Goal: Task Accomplishment & Management: Use online tool/utility

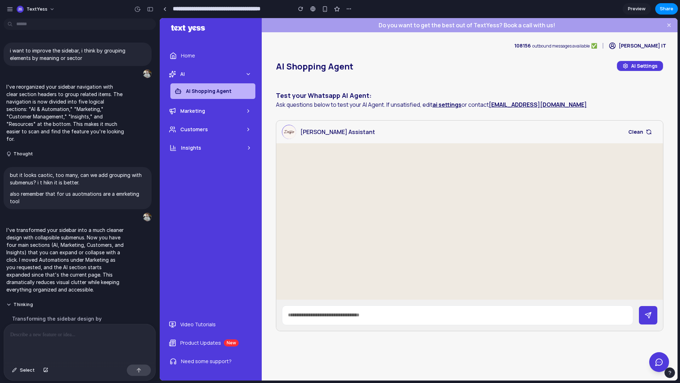
scroll to position [32, 0]
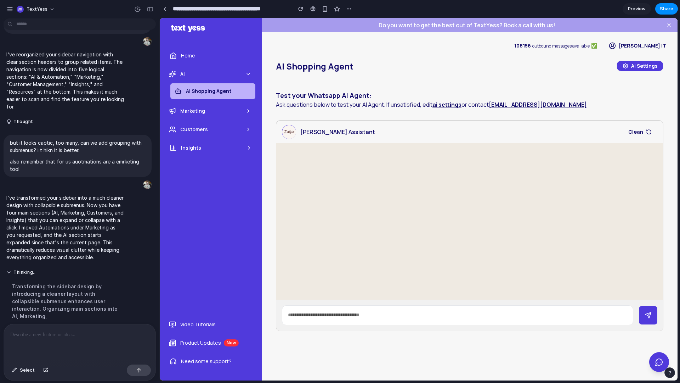
click at [248, 148] on icon at bounding box center [249, 148] width 6 height 6
click at [252, 149] on button "Insights" at bounding box center [211, 148] width 91 height 16
click at [250, 134] on button "Customers" at bounding box center [210, 130] width 91 height 16
click at [251, 131] on icon at bounding box center [249, 130] width 6 height 6
click at [253, 121] on ul "Home AI AI Shopping Agent Marketing Customers Insights" at bounding box center [211, 101] width 91 height 111
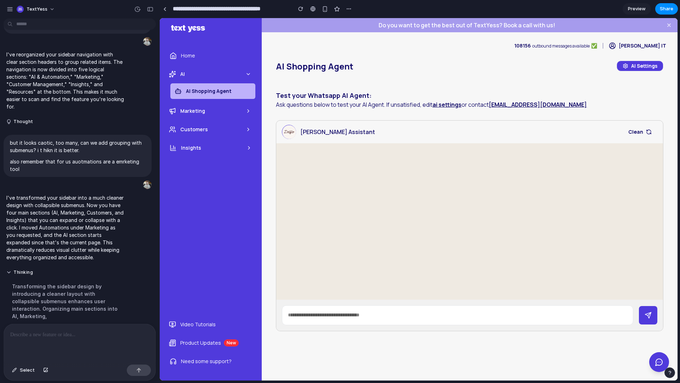
click at [253, 111] on button "Marketing" at bounding box center [210, 111] width 91 height 16
click at [251, 65] on ul "Home AI AI Shopping Agent Marketing Customers Insights" at bounding box center [211, 101] width 91 height 111
click at [252, 71] on button "AI" at bounding box center [210, 74] width 91 height 16
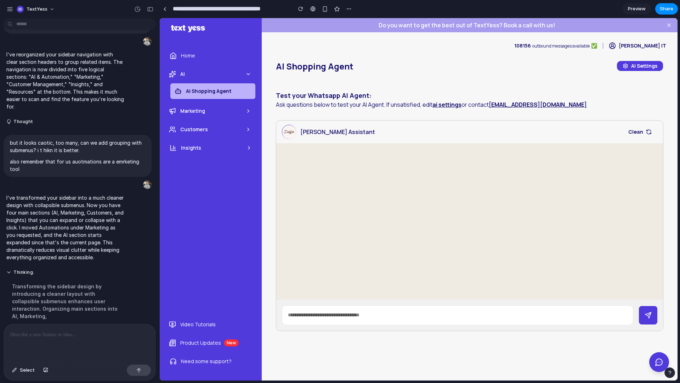
click at [252, 71] on button "AI" at bounding box center [210, 74] width 91 height 16
click at [348, 213] on div at bounding box center [469, 215] width 387 height 145
click at [251, 92] on icon at bounding box center [249, 93] width 6 height 6
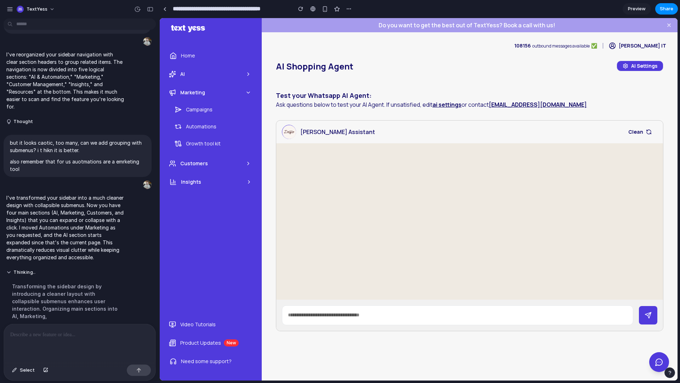
click at [244, 110] on link "Campaigns" at bounding box center [212, 110] width 85 height 16
click at [251, 95] on icon at bounding box center [249, 93] width 6 height 6
click at [325, 180] on div at bounding box center [469, 215] width 387 height 145
click at [23, 263] on div "I've transformed your sidebar into a much cleaner design with collapsible subme…" at bounding box center [66, 227] width 124 height 75
click at [19, 269] on button "Thinking" at bounding box center [65, 272] width 118 height 6
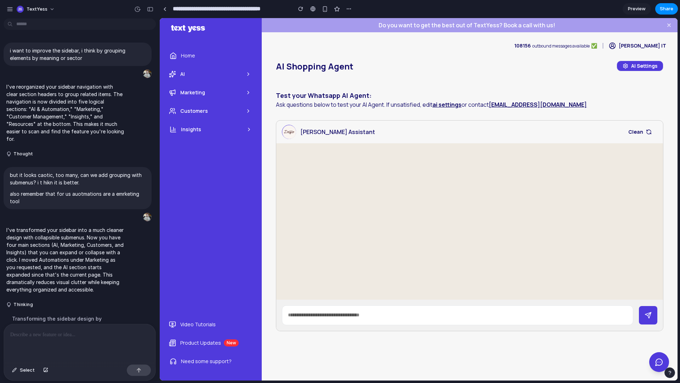
scroll to position [0, 0]
click at [55, 333] on p at bounding box center [79, 334] width 139 height 9
click at [198, 117] on button "Customers" at bounding box center [210, 111] width 91 height 16
click at [206, 170] on button "Insights" at bounding box center [211, 165] width 91 height 16
click at [216, 88] on button "Marketing" at bounding box center [210, 93] width 91 height 16
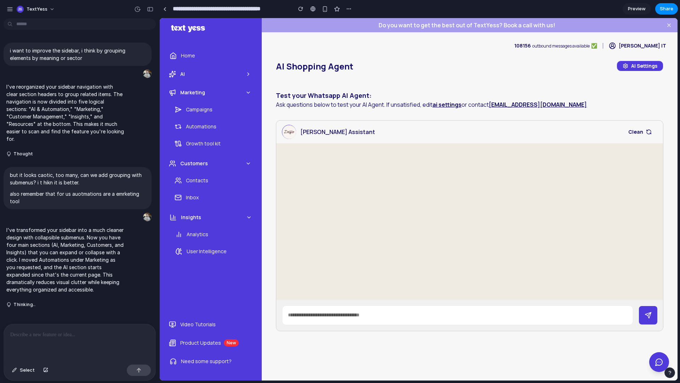
click at [215, 77] on button "AI" at bounding box center [210, 74] width 91 height 16
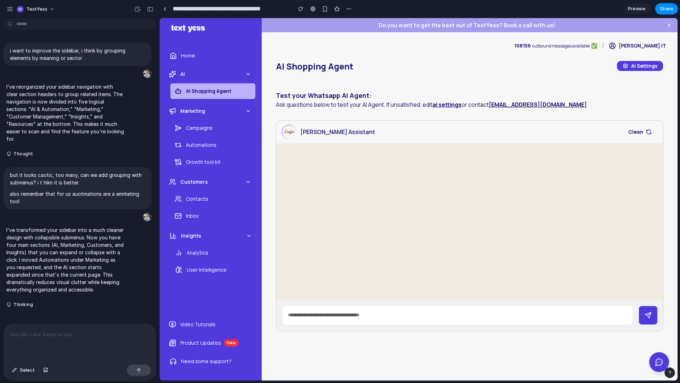
click at [215, 76] on button "AI" at bounding box center [210, 74] width 91 height 16
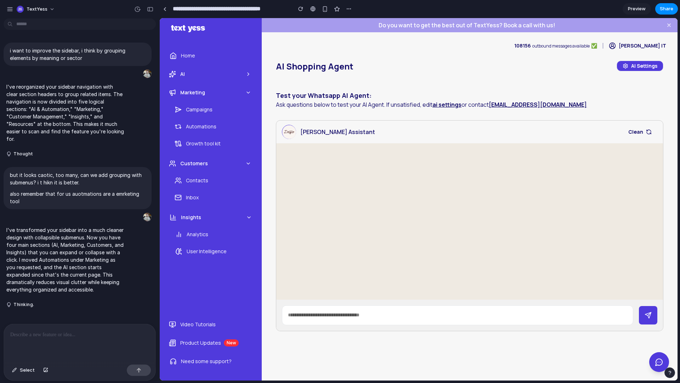
click at [214, 88] on button "Marketing" at bounding box center [210, 93] width 91 height 16
click at [214, 111] on button "Customers" at bounding box center [210, 111] width 91 height 16
click at [215, 136] on button "Insights" at bounding box center [211, 130] width 91 height 16
click at [217, 181] on aside "Home AI Marketing Customers Insights Video Tutorials Product Updates New Need s…" at bounding box center [211, 199] width 102 height 362
click at [212, 74] on button "AI" at bounding box center [210, 74] width 91 height 16
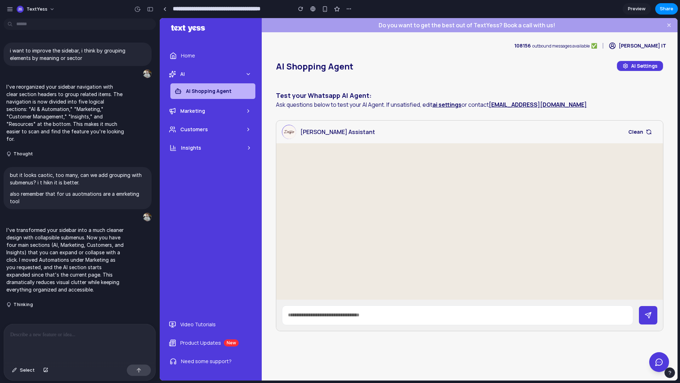
click at [219, 73] on button "AI" at bounding box center [210, 74] width 91 height 16
click at [270, 158] on div "AI Shopping Agent AI Settings Test your Whatsapp AI Agent: Ask questions below …" at bounding box center [470, 197] width 416 height 273
click at [243, 136] on button "Insights" at bounding box center [211, 130] width 91 height 16
click at [246, 112] on icon at bounding box center [249, 111] width 6 height 6
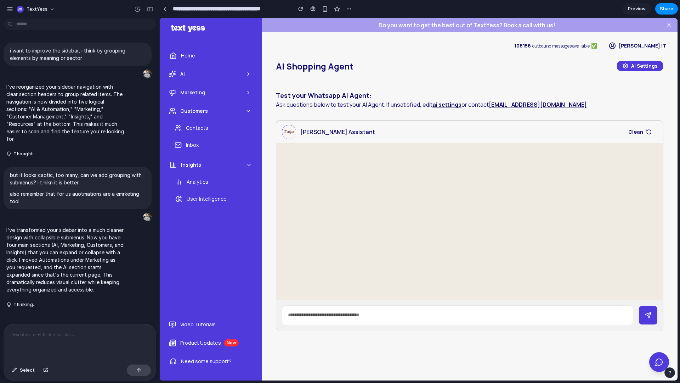
click at [247, 95] on icon at bounding box center [249, 93] width 6 height 6
click at [447, 256] on div at bounding box center [469, 215] width 387 height 145
click at [312, 158] on div at bounding box center [469, 215] width 387 height 145
click at [29, 335] on p at bounding box center [79, 334] width 139 height 9
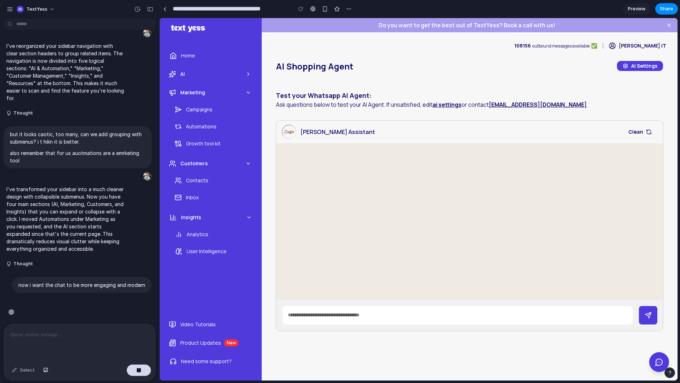
scroll to position [41, 0]
click at [229, 77] on button "AI" at bounding box center [210, 74] width 91 height 16
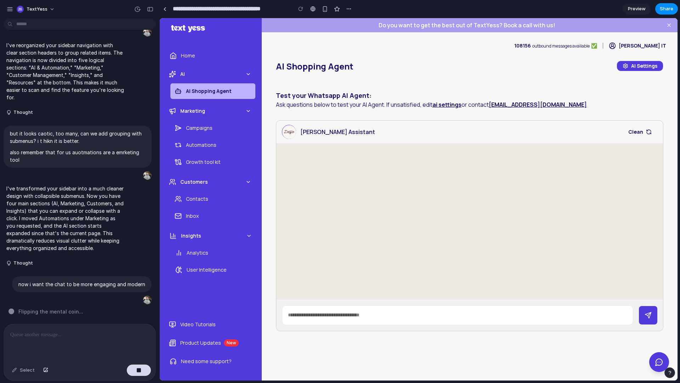
click at [240, 73] on button "AI" at bounding box center [210, 74] width 91 height 16
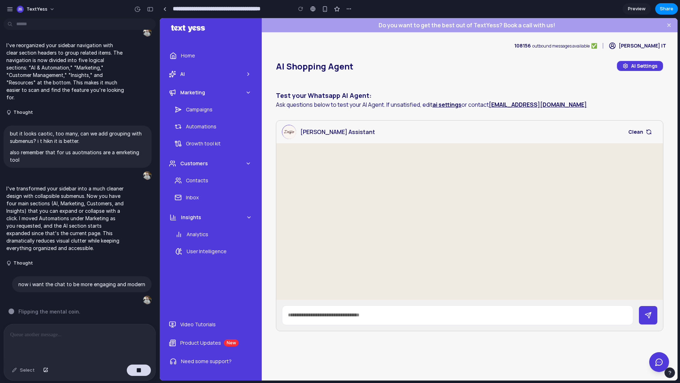
click at [246, 94] on icon at bounding box center [249, 93] width 6 height 6
click at [245, 114] on button "Customers" at bounding box center [210, 111] width 91 height 16
click at [243, 135] on button "Insights" at bounding box center [211, 130] width 91 height 16
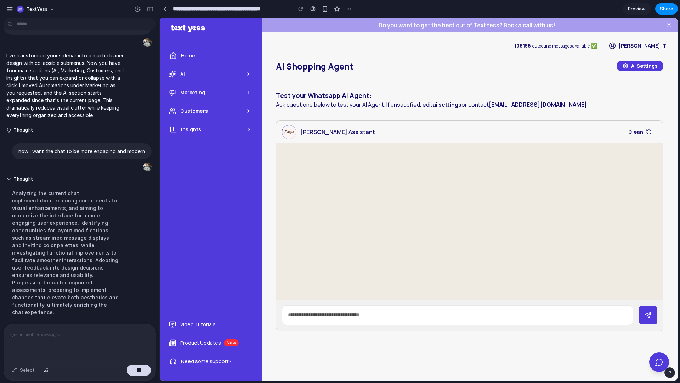
scroll to position [179, 0]
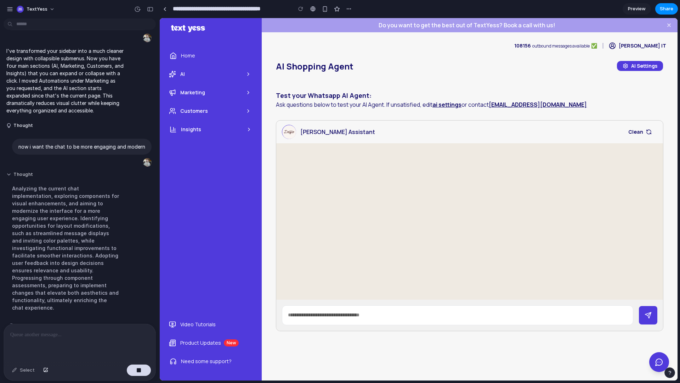
click at [13, 176] on button "Thought" at bounding box center [65, 175] width 118 height 6
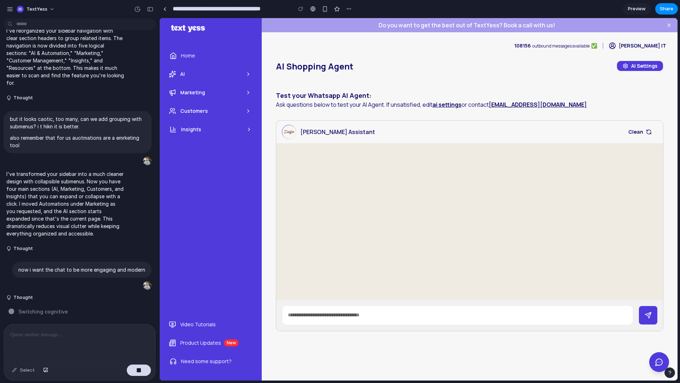
scroll to position [0, 0]
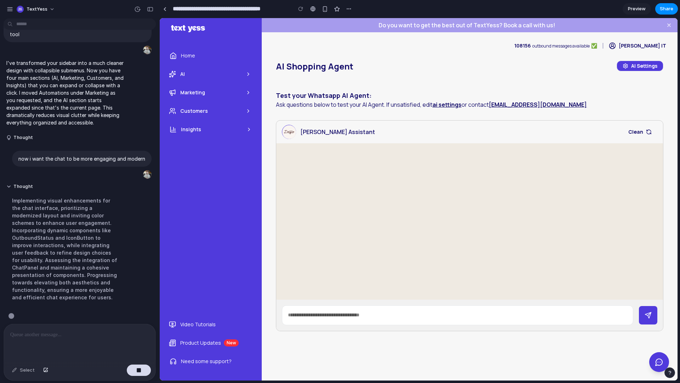
click at [155, 164] on div "i want to improve the sidebar, i think by grouping elements by meaning or secto…" at bounding box center [79, 201] width 159 height 361
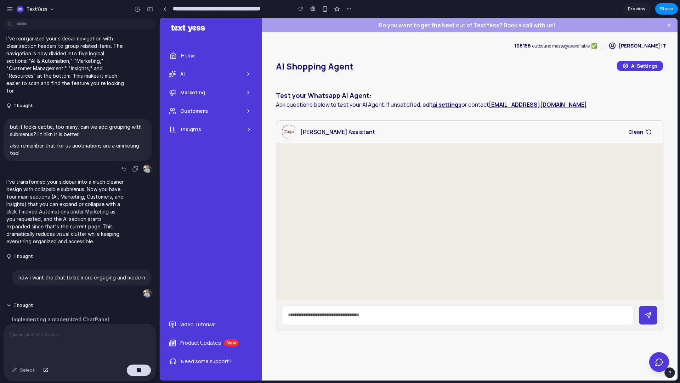
scroll to position [69, 0]
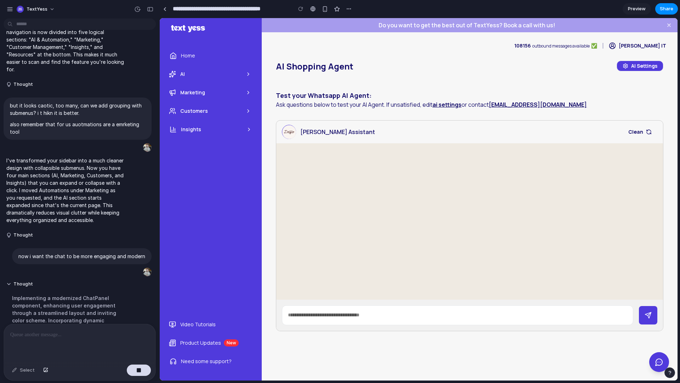
click at [241, 71] on button "AI" at bounding box center [210, 74] width 91 height 16
click at [226, 111] on button "Marketing" at bounding box center [210, 111] width 91 height 16
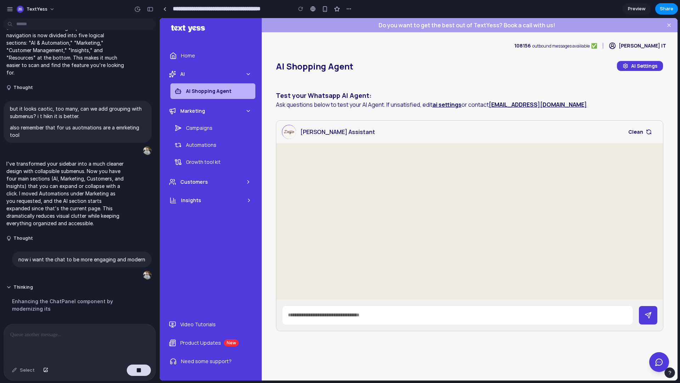
click at [209, 182] on button "Customers" at bounding box center [210, 182] width 91 height 16
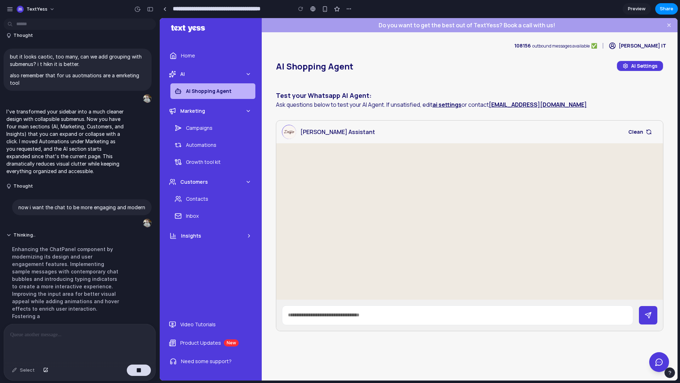
click at [197, 240] on button "Insights" at bounding box center [211, 236] width 91 height 16
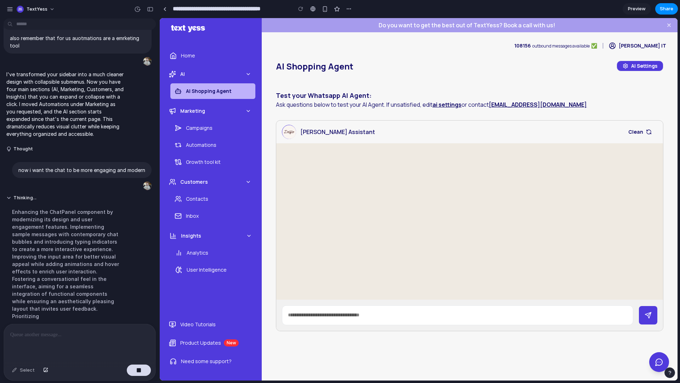
click at [195, 239] on span "Insights" at bounding box center [191, 235] width 20 height 7
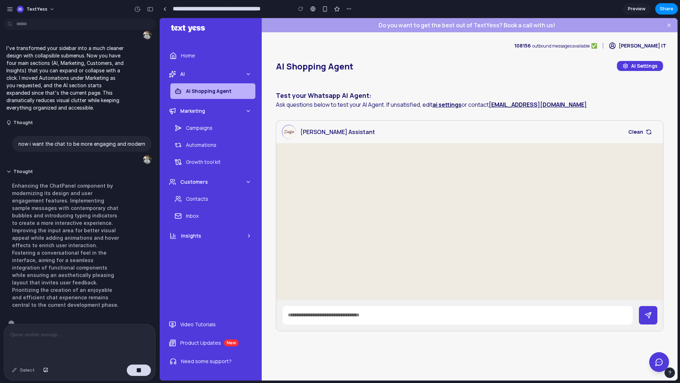
scroll to position [186, 0]
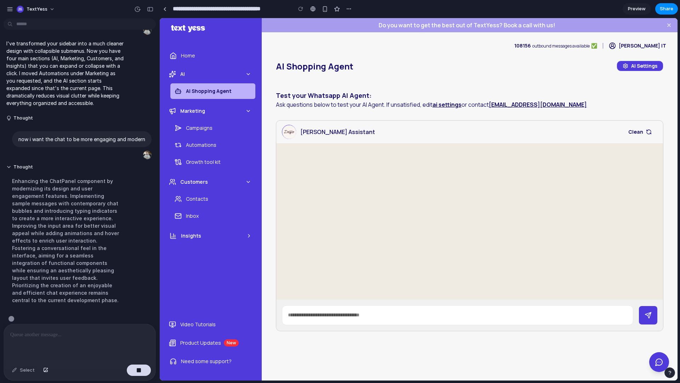
click at [199, 179] on span "Customers" at bounding box center [194, 181] width 28 height 7
click at [200, 110] on span "Marketing" at bounding box center [192, 110] width 25 height 7
click at [196, 71] on button "AI" at bounding box center [210, 74] width 91 height 16
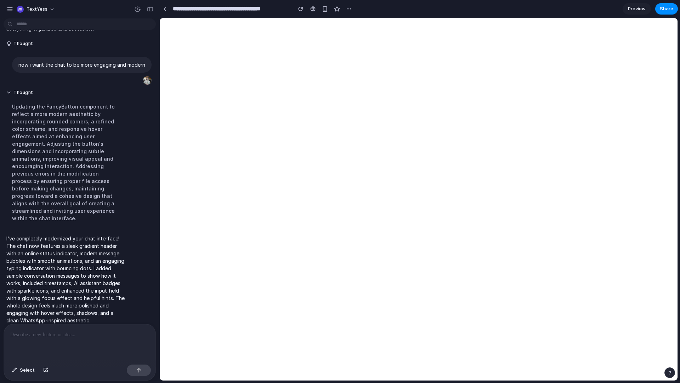
scroll to position [0, 0]
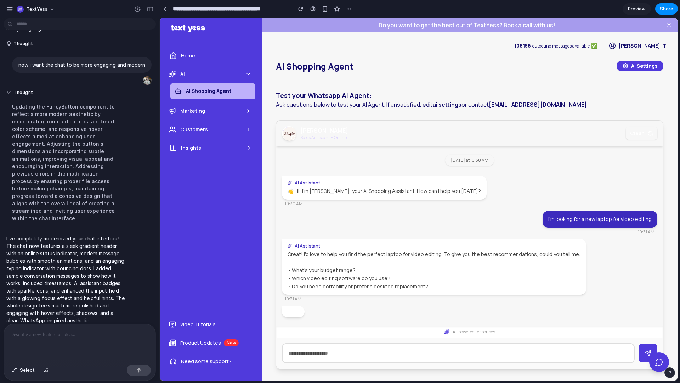
click at [88, 335] on p at bounding box center [79, 334] width 139 height 9
click at [83, 336] on p at bounding box center [79, 334] width 139 height 9
click at [48, 335] on p "**********" at bounding box center [79, 334] width 139 height 9
click at [42, 333] on p "**********" at bounding box center [79, 334] width 139 height 9
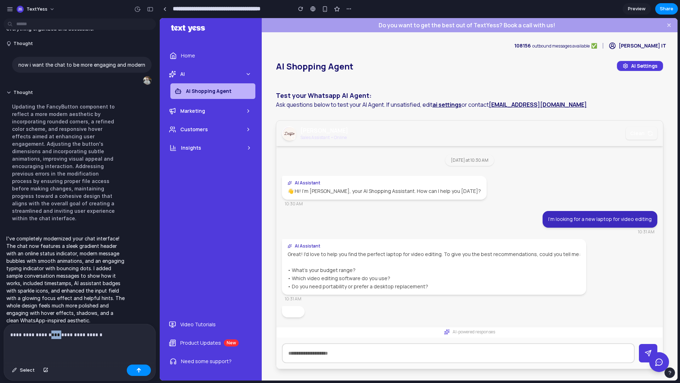
click at [42, 333] on p "**********" at bounding box center [79, 334] width 139 height 9
click at [145, 333] on p "**********" at bounding box center [79, 334] width 139 height 9
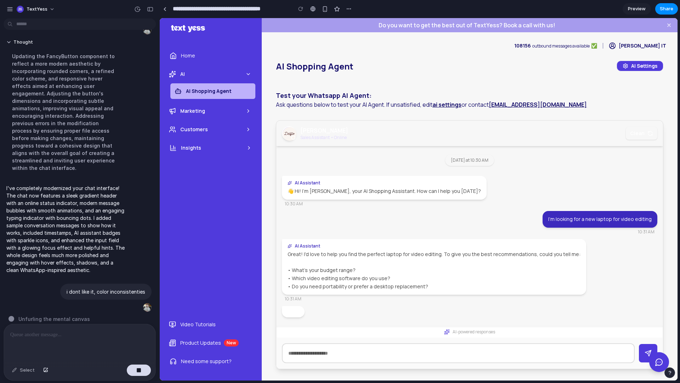
click at [436, 353] on input at bounding box center [458, 353] width 353 height 20
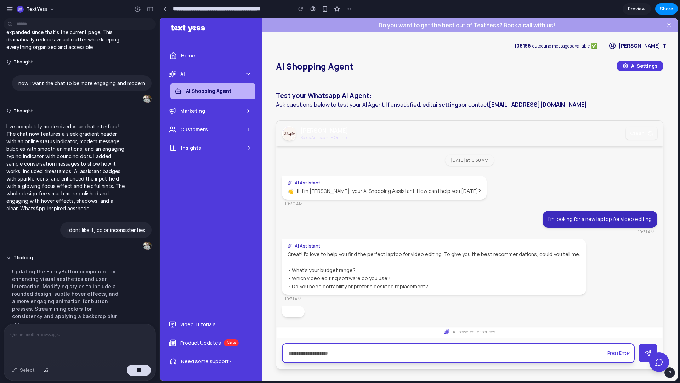
click at [638, 369] on div "AI Shopping Agent AI Settings Test your Whatsapp AI Agent: Ask questions below …" at bounding box center [470, 216] width 416 height 311
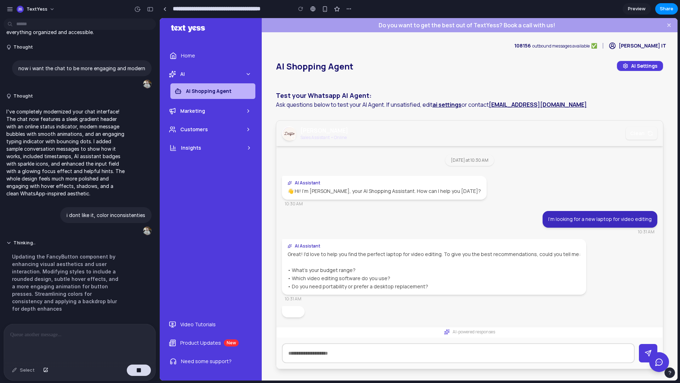
click at [611, 350] on div at bounding box center [458, 353] width 353 height 20
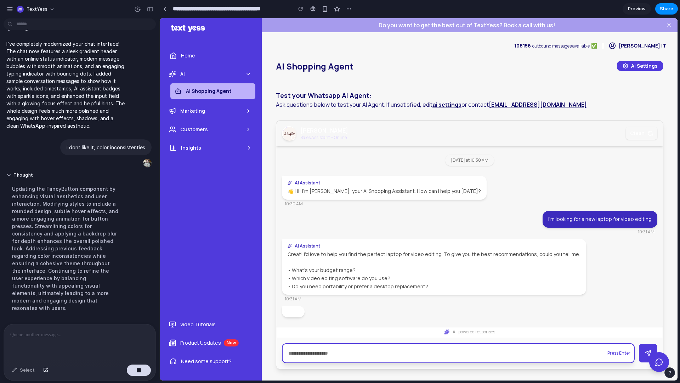
scroll to position [325, 0]
click at [577, 354] on input at bounding box center [458, 353] width 353 height 20
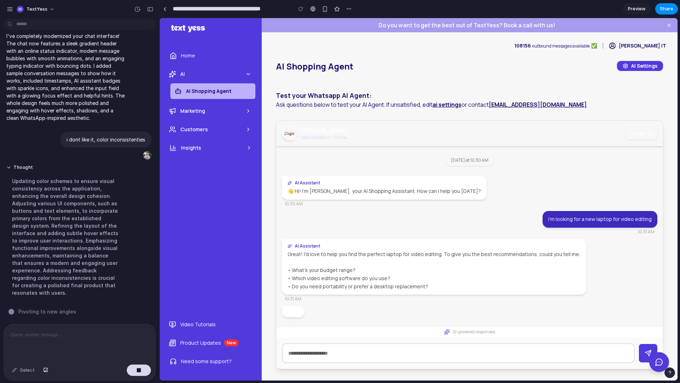
drag, startPoint x: 292, startPoint y: 313, endPoint x: 286, endPoint y: 312, distance: 6.2
click at [286, 312] on div at bounding box center [293, 311] width 23 height 11
drag, startPoint x: 289, startPoint y: 313, endPoint x: 309, endPoint y: 314, distance: 19.5
click at [309, 314] on div at bounding box center [470, 311] width 376 height 11
drag, startPoint x: 325, startPoint y: 275, endPoint x: 392, endPoint y: 288, distance: 67.5
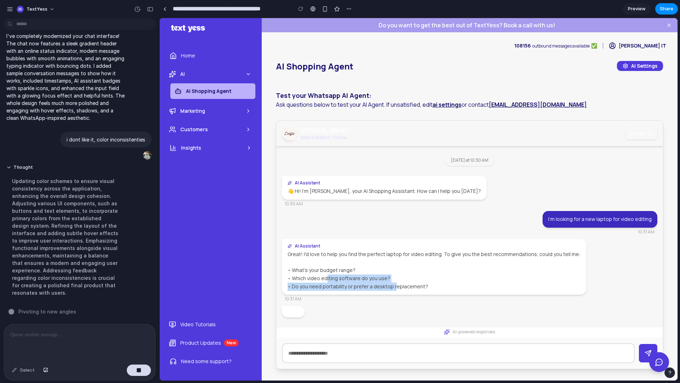
click at [392, 288] on p "Great! I'd love to help you find the perfect laptop for video editing. To give …" at bounding box center [434, 270] width 293 height 40
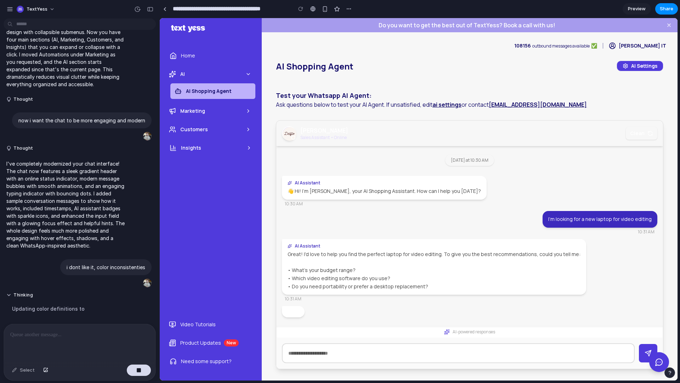
click at [411, 286] on p "Great! I'd love to help you find the perfect laptop for video editing. To give …" at bounding box center [434, 270] width 293 height 40
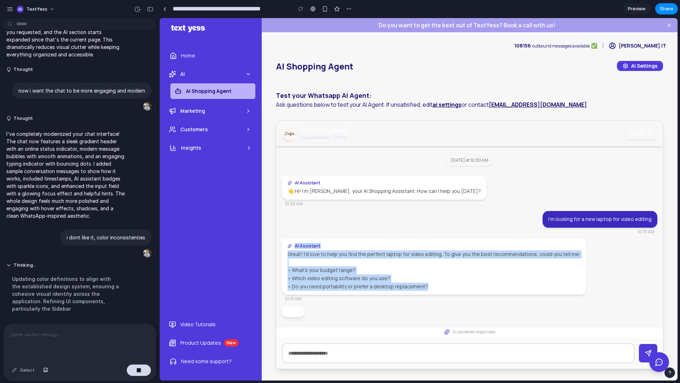
drag, startPoint x: 450, startPoint y: 284, endPoint x: 281, endPoint y: 244, distance: 173.8
click at [281, 244] on div "Today at 10:30 AM AI Assistant 👋 Hi! I'm Francesca, your AI Shopping Assistant.…" at bounding box center [469, 236] width 387 height 180
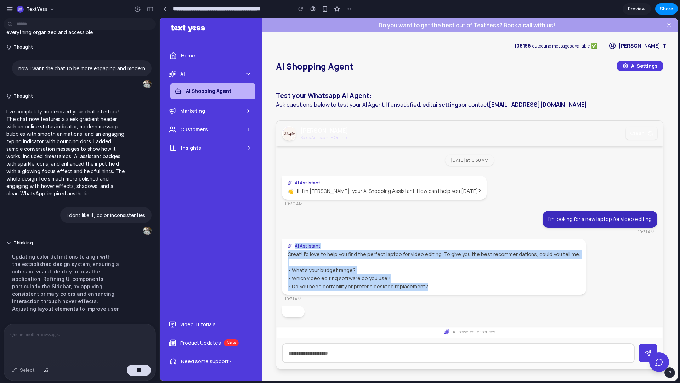
click at [330, 270] on p "Great! I'd love to help you find the perfect laptop for video editing. To give …" at bounding box center [434, 270] width 293 height 40
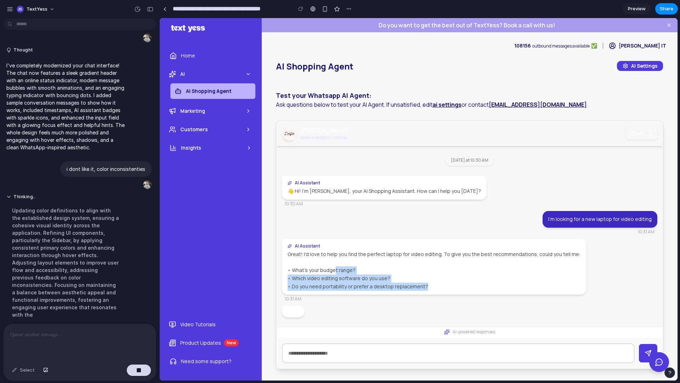
scroll to position [318, 0]
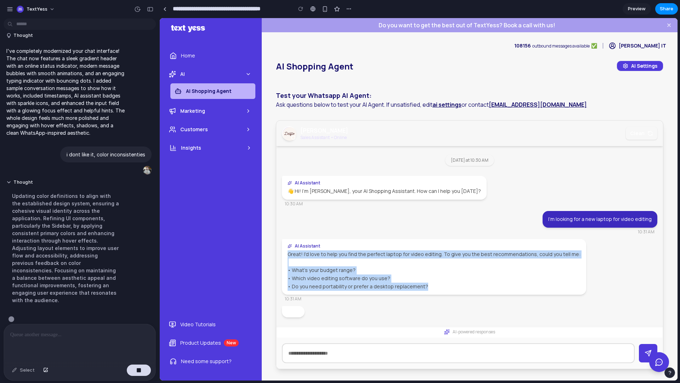
drag, startPoint x: 425, startPoint y: 284, endPoint x: 276, endPoint y: 257, distance: 151.0
click at [276, 257] on div "Today at 10:30 AM AI Assistant 👋 Hi! I'm Francesca, your AI Shopping Assistant.…" at bounding box center [469, 236] width 387 height 180
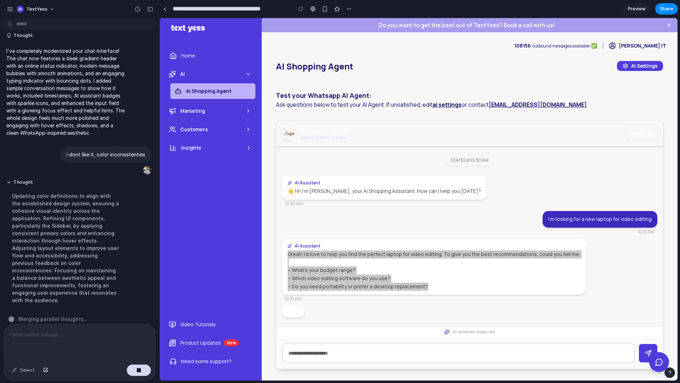
click at [68, 275] on div "Updating color definitions to align with the established design system, ensurin…" at bounding box center [65, 248] width 118 height 120
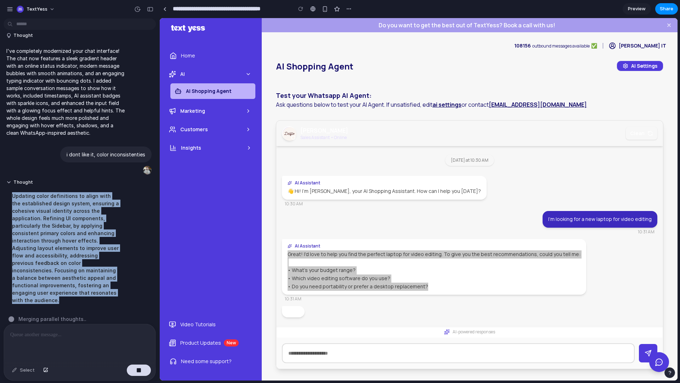
drag, startPoint x: 104, startPoint y: 298, endPoint x: 10, endPoint y: 191, distance: 142.6
click at [10, 191] on div "Updating color definitions to align with the established design system, ensurin…" at bounding box center [65, 248] width 118 height 120
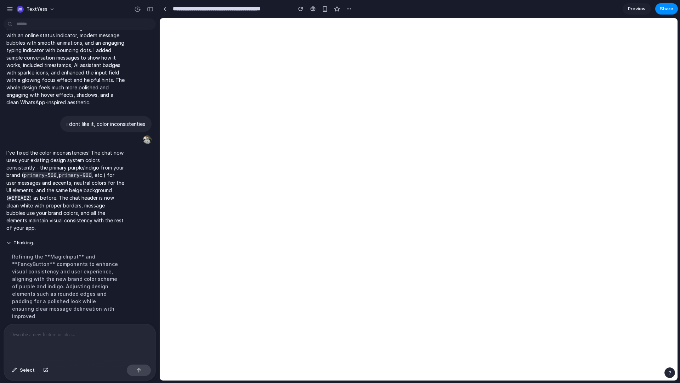
scroll to position [0, 0]
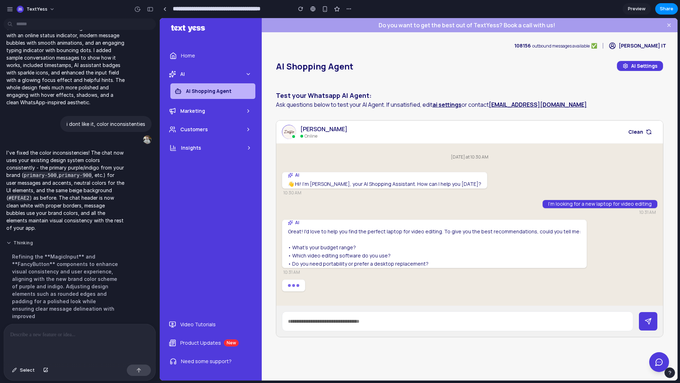
click at [22, 244] on button "Thinking" at bounding box center [65, 243] width 118 height 6
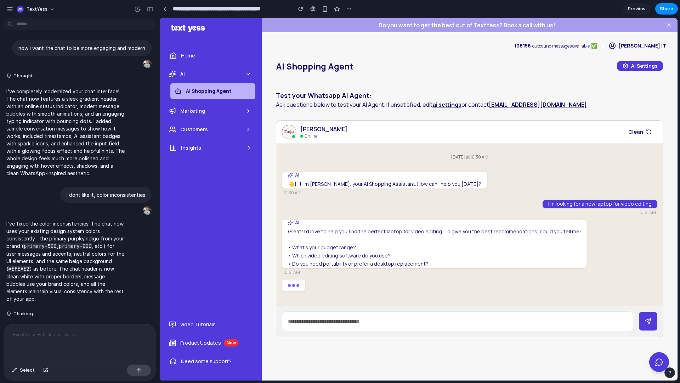
scroll to position [277, 0]
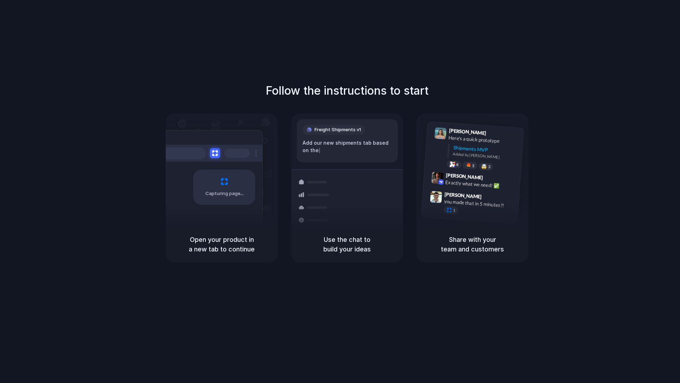
click at [467, 256] on div "Share with your team and customers" at bounding box center [473, 244] width 112 height 36
